Goal: Transaction & Acquisition: Purchase product/service

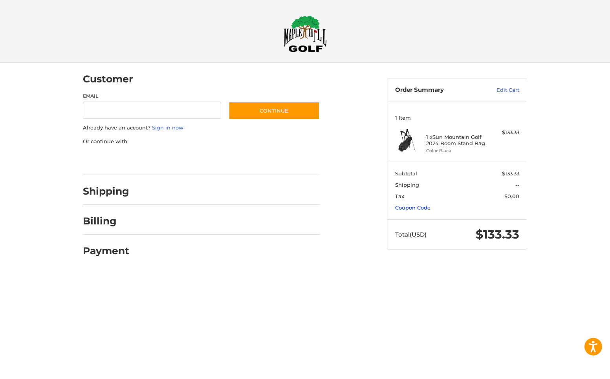
click at [405, 207] on link "Coupon Code" at bounding box center [412, 208] width 35 height 6
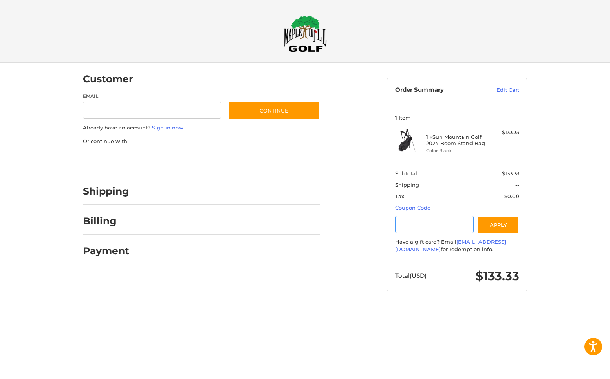
click at [411, 221] on input "Gift Certificate or Coupon Code" at bounding box center [434, 225] width 79 height 18
type input "**********"
click at [483, 231] on button "Apply" at bounding box center [499, 225] width 42 height 18
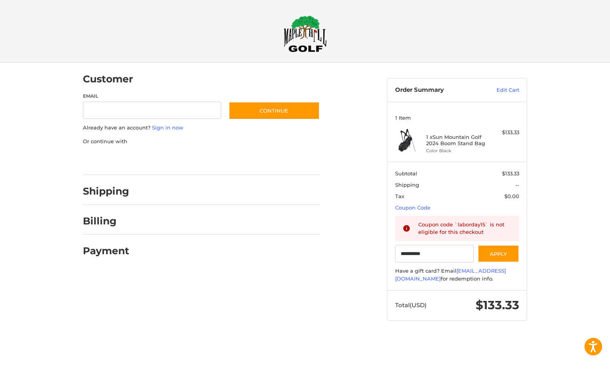
click at [286, 24] on img at bounding box center [305, 33] width 43 height 37
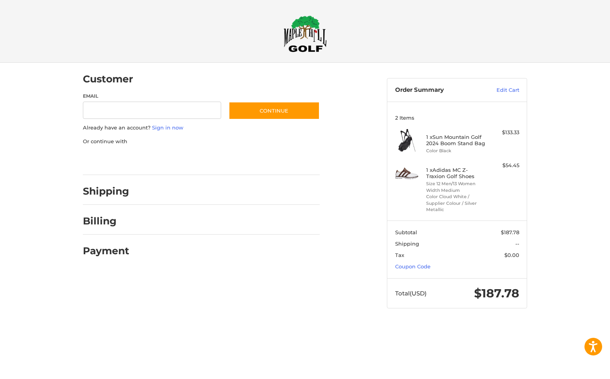
click at [455, 147] on div "1 x Sun Mountain Golf 2024 Boom Stand Bag Color Black" at bounding box center [457, 141] width 62 height 25
drag, startPoint x: 486, startPoint y: 144, endPoint x: 426, endPoint y: 138, distance: 60.0
click at [426, 138] on div "1 x Sun Mountain Golf 2024 Boom Stand Bag Color Black" at bounding box center [457, 141] width 62 height 25
copy h4 "1 x Sun Mountain Golf 2024 Boom Stand Bag"
click at [428, 143] on h4 "1 x Sun Mountain Golf 2024 Boom Stand Bag" at bounding box center [456, 140] width 60 height 13
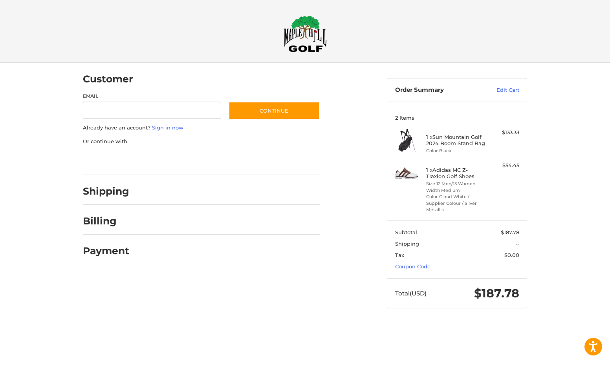
click at [352, 18] on h2 at bounding box center [305, 33] width 451 height 37
click at [291, 33] on img at bounding box center [305, 33] width 43 height 37
